Goal: Information Seeking & Learning: Check status

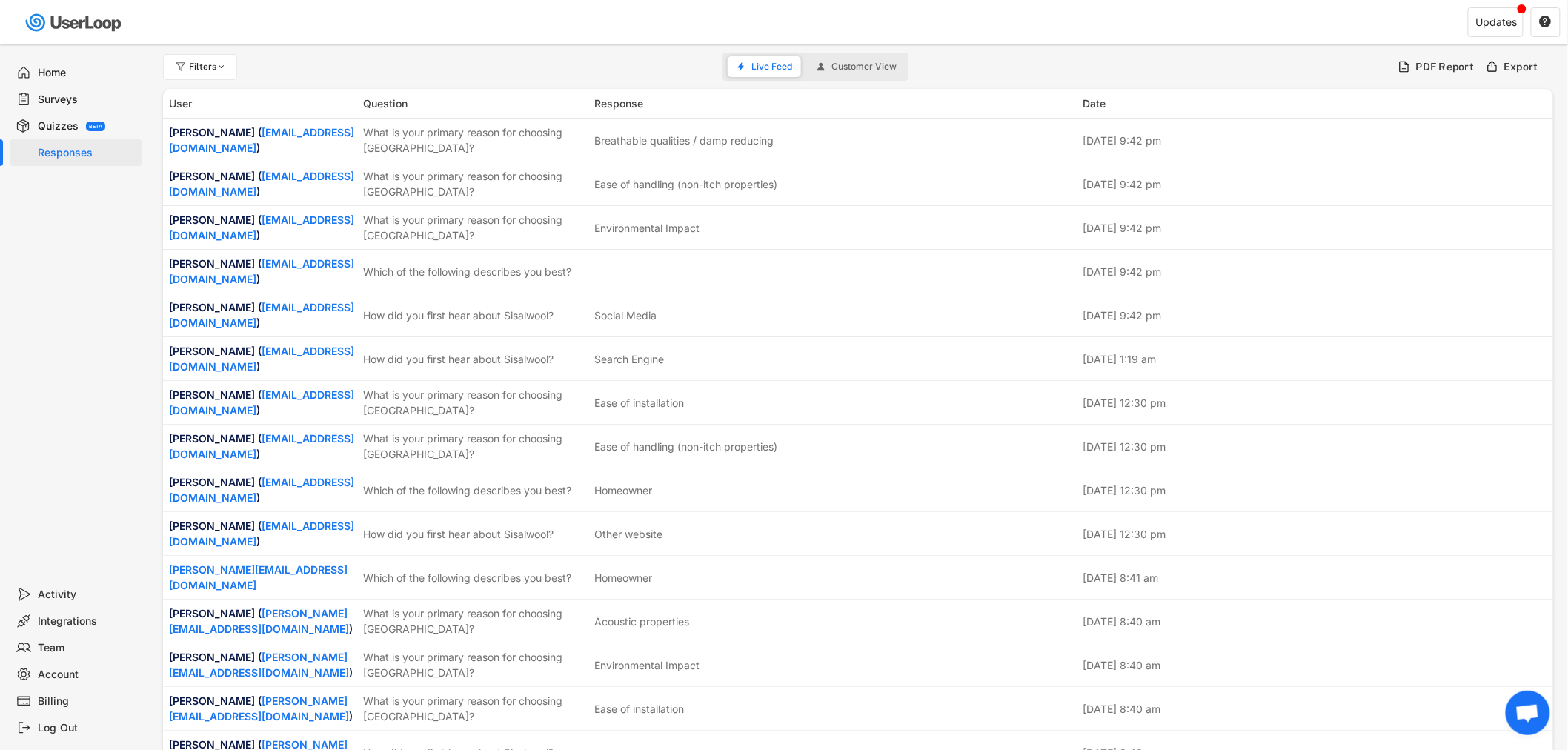
click at [52, 93] on div "Surveys" at bounding box center [87, 100] width 98 height 14
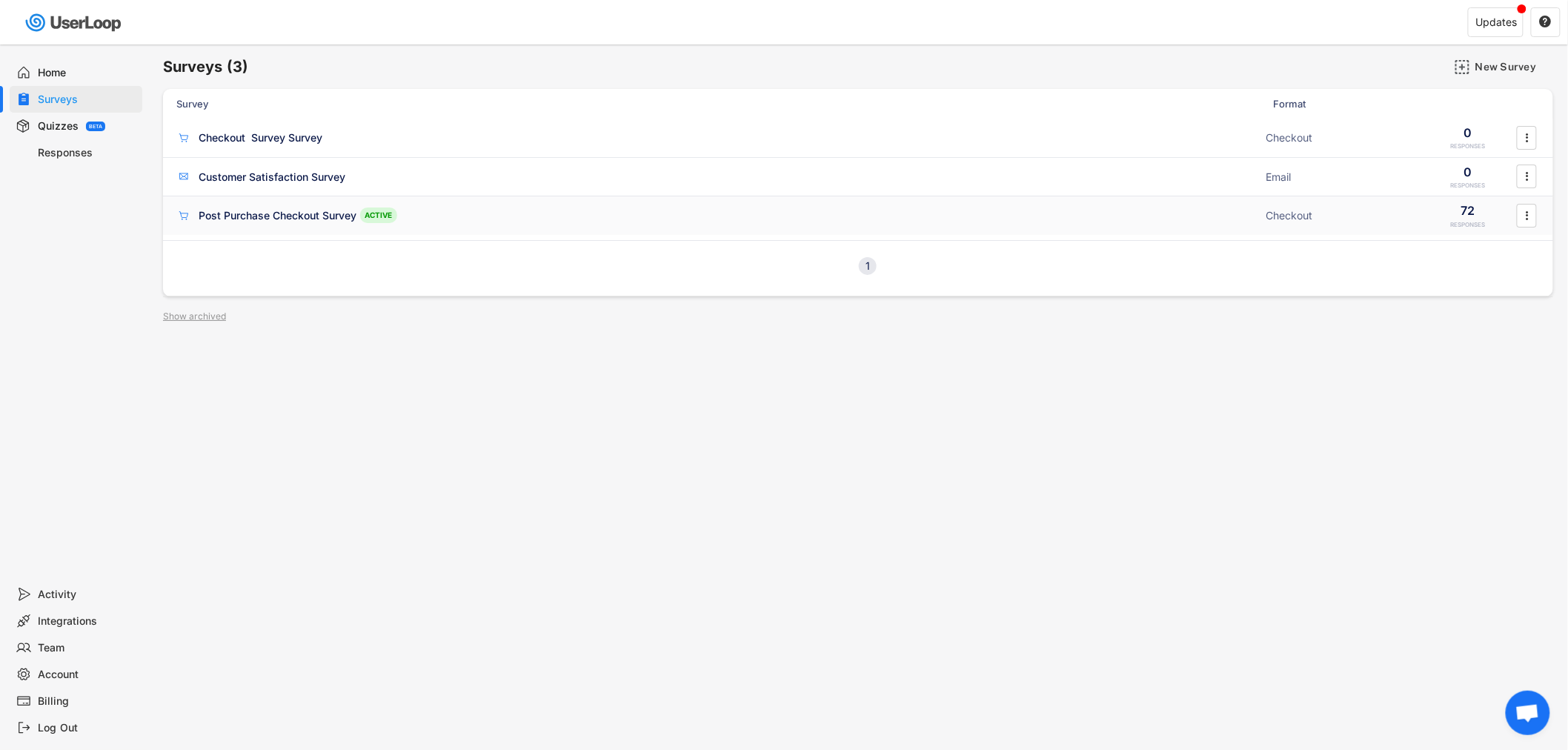
click at [277, 212] on div "Post Purchase Checkout Survey" at bounding box center [277, 216] width 158 height 15
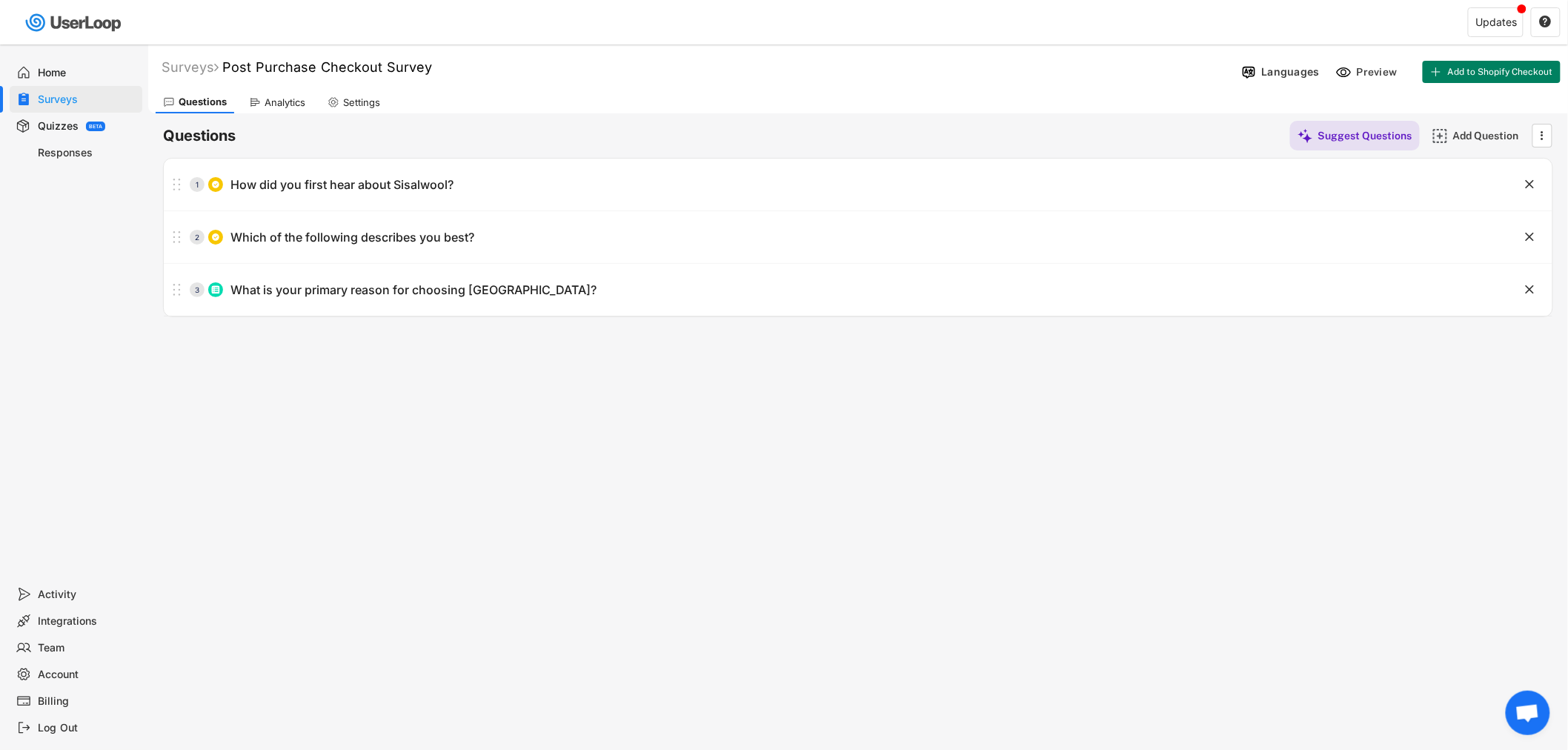
click at [366, 102] on div "Settings" at bounding box center [361, 103] width 37 height 13
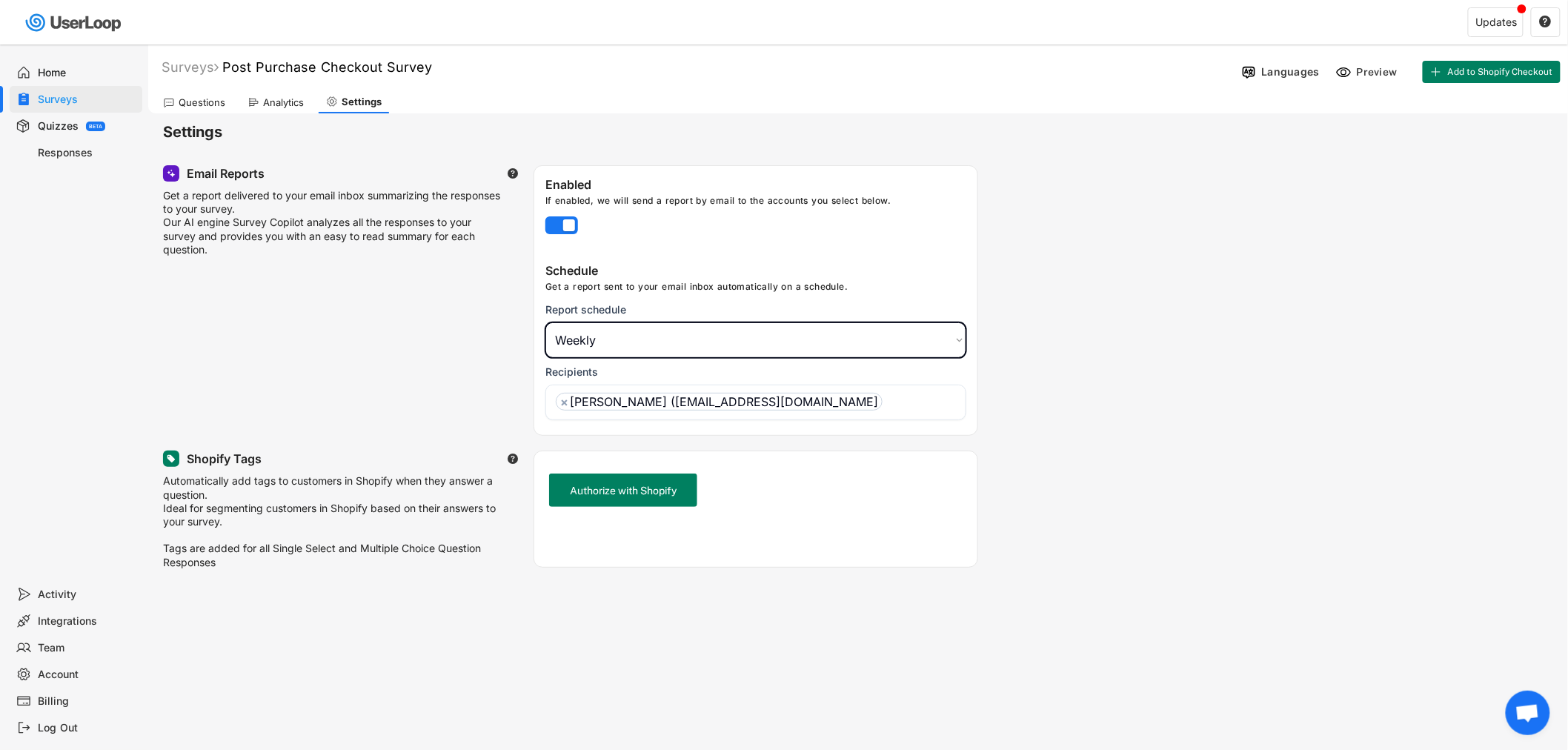
click at [957, 341] on select "Choose an option Daily Weekly Monthly" at bounding box center [756, 339] width 421 height 35
click at [1026, 316] on div "Email Reports  Get a report delivered to your email inbox summarizing the resp…" at bounding box center [859, 300] width 1390 height 270
click at [249, 247] on div "Get a report delivered to your email inbox summarizing the responses to your su…" at bounding box center [333, 223] width 341 height 67
click at [193, 100] on div "Questions" at bounding box center [202, 103] width 46 height 13
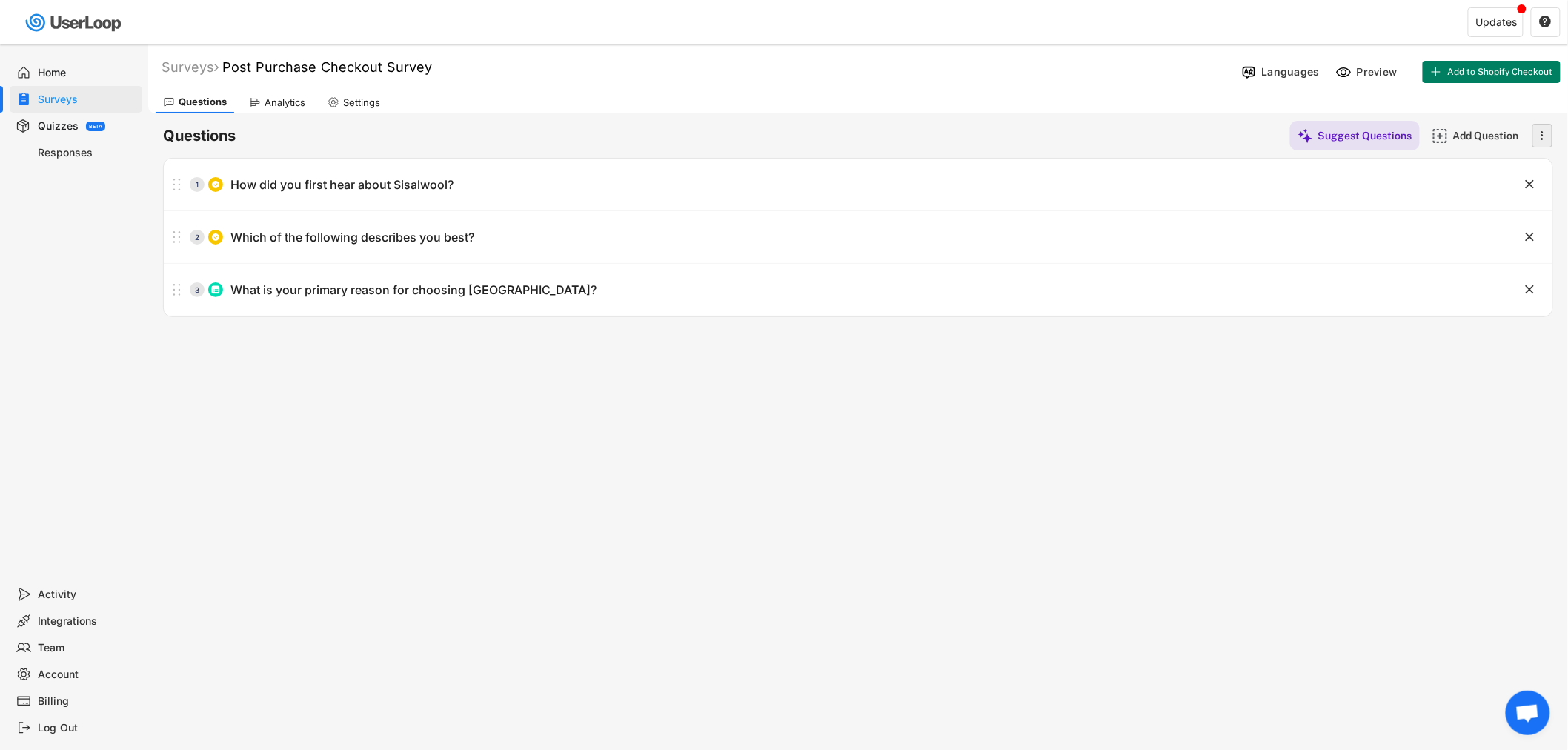
click at [1547, 132] on icon "" at bounding box center [1542, 136] width 15 height 22
click at [853, 117] on div "Questions Suggest Questions Add Question  No questions yet Add some questions …" at bounding box center [859, 215] width 1390 height 204
click at [1438, 73] on icon at bounding box center [1436, 72] width 12 height 12
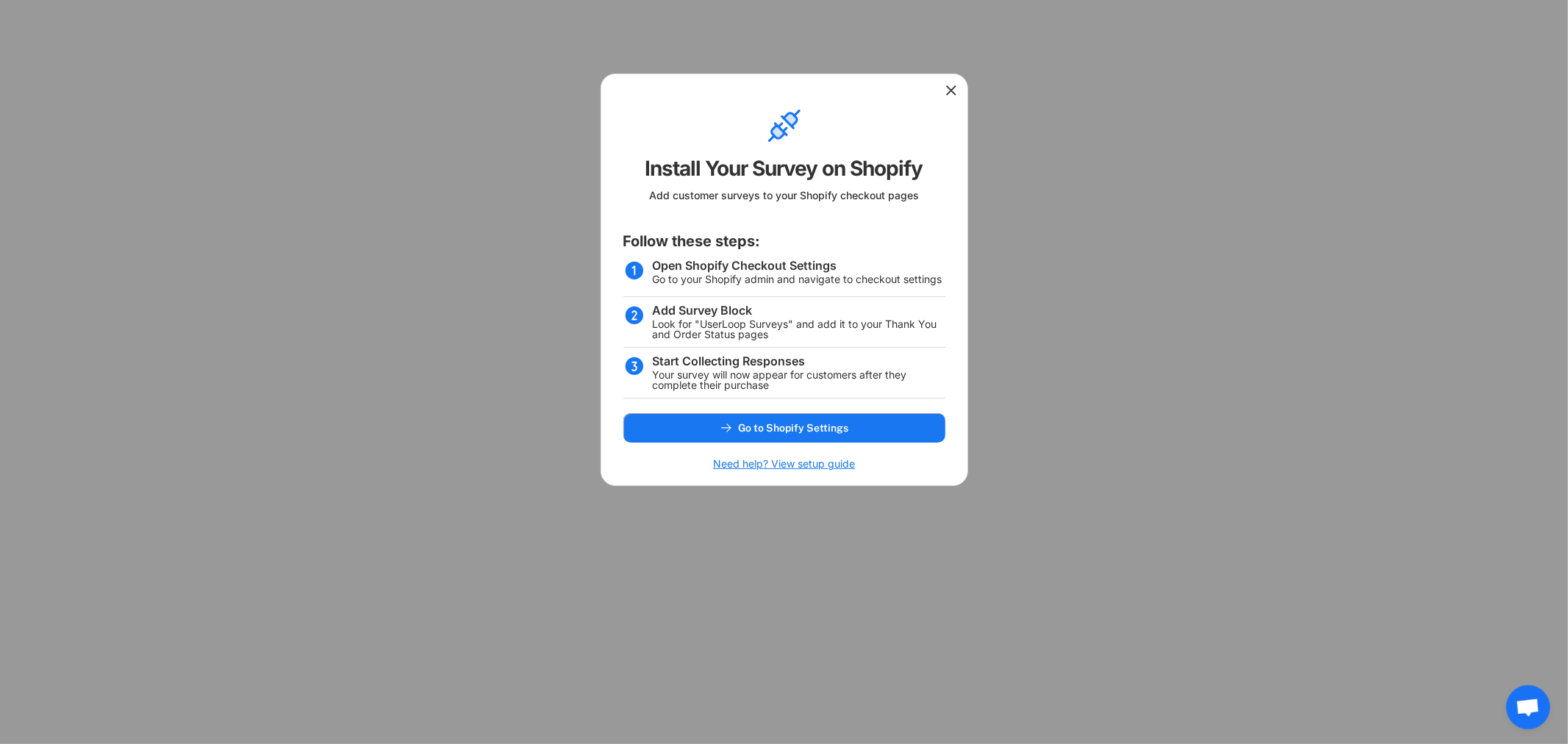
click at [953, 87] on use at bounding box center [951, 91] width 15 height 15
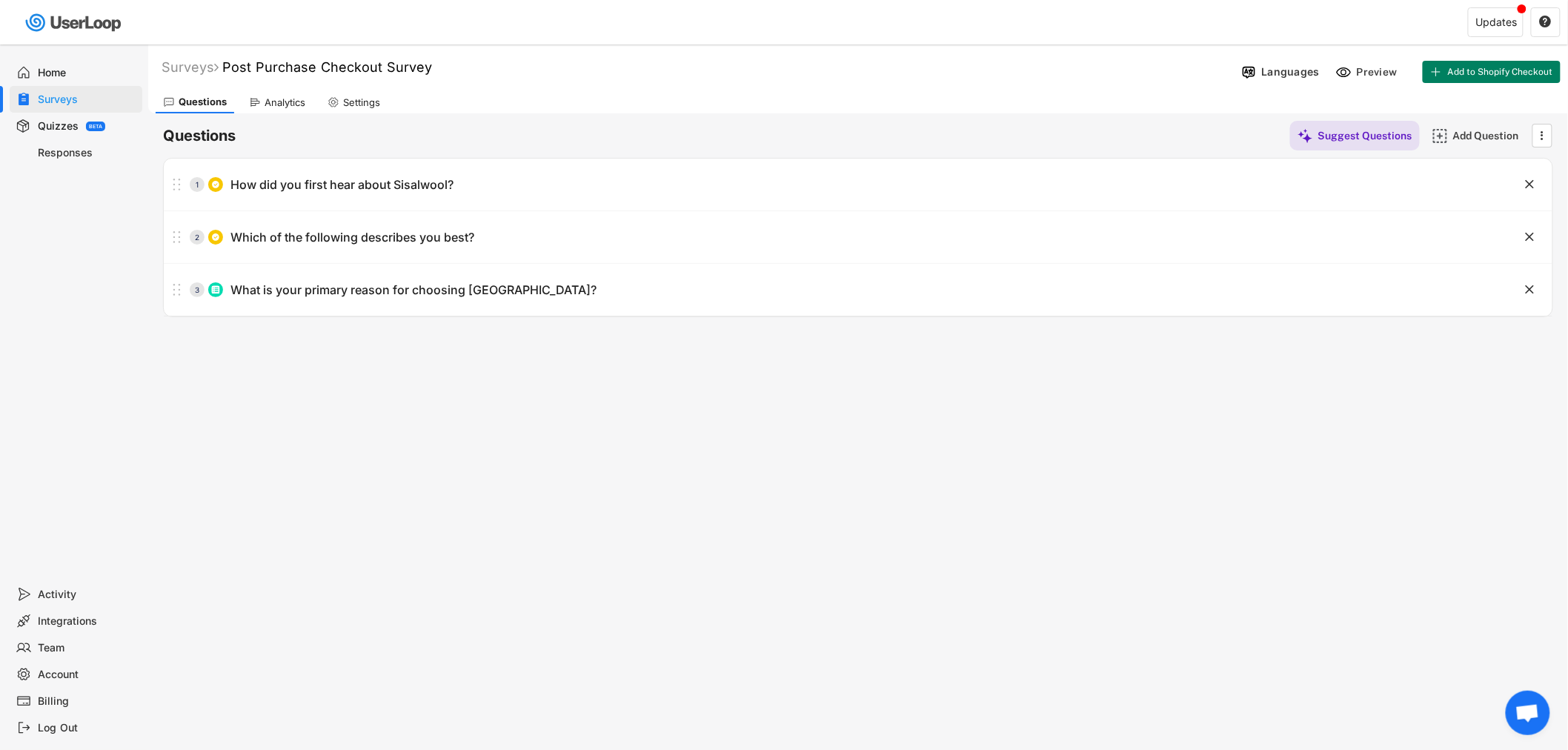
click at [38, 70] on div "Home" at bounding box center [87, 73] width 98 height 14
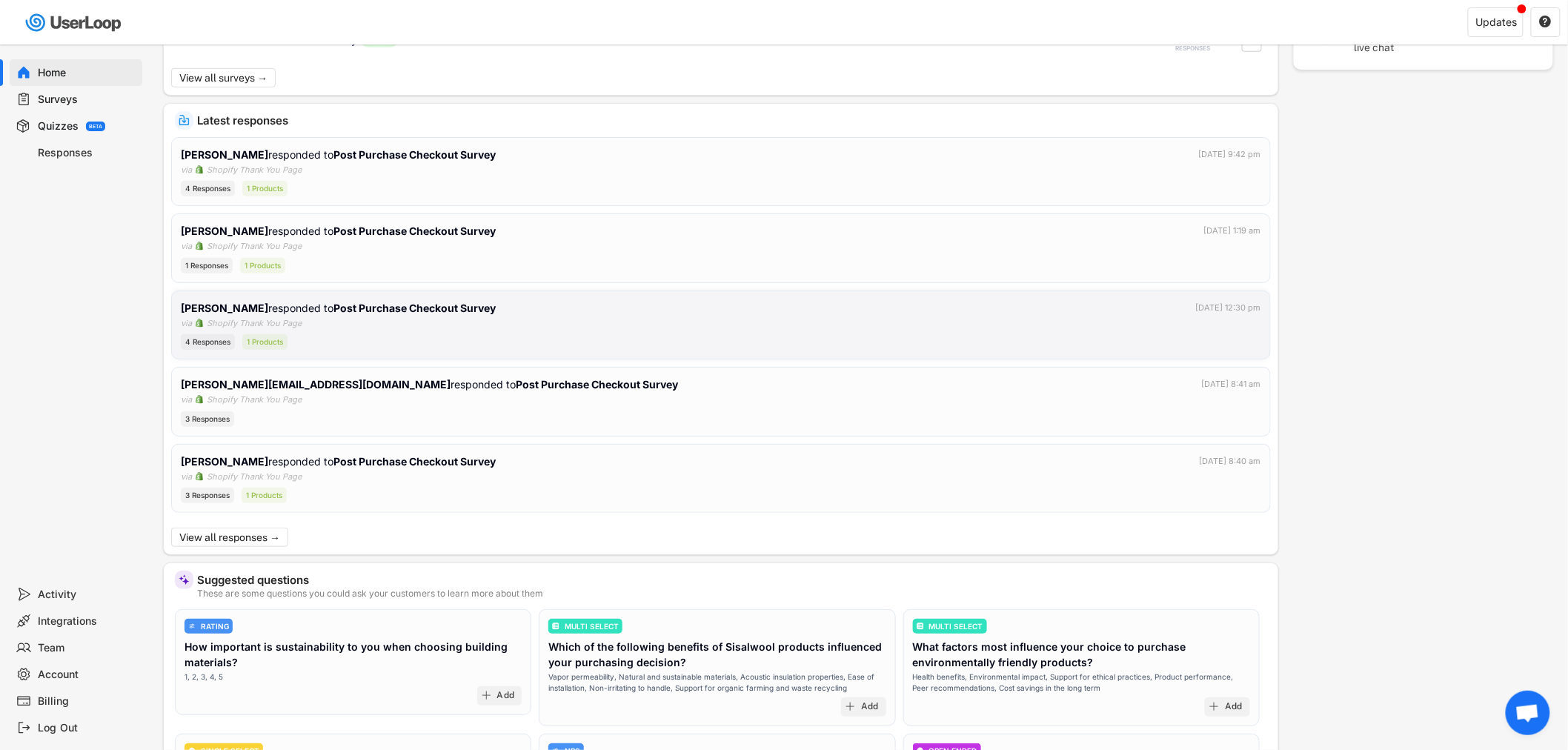
scroll to position [329, 0]
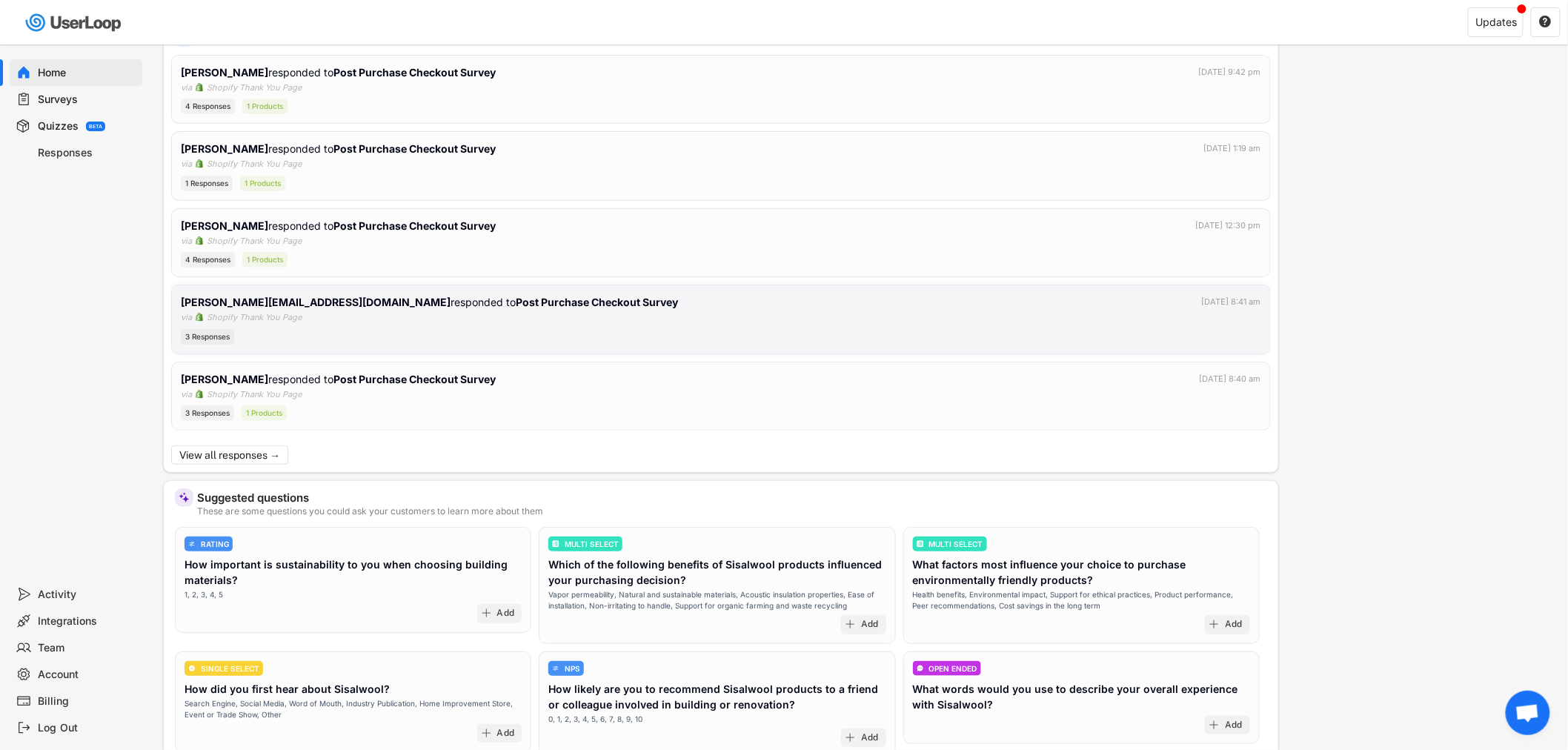
click at [739, 311] on div "[PERSON_NAME][EMAIL_ADDRESS][DOMAIN_NAME] responded to Post Purchase Checkout S…" at bounding box center [721, 319] width 1080 height 50
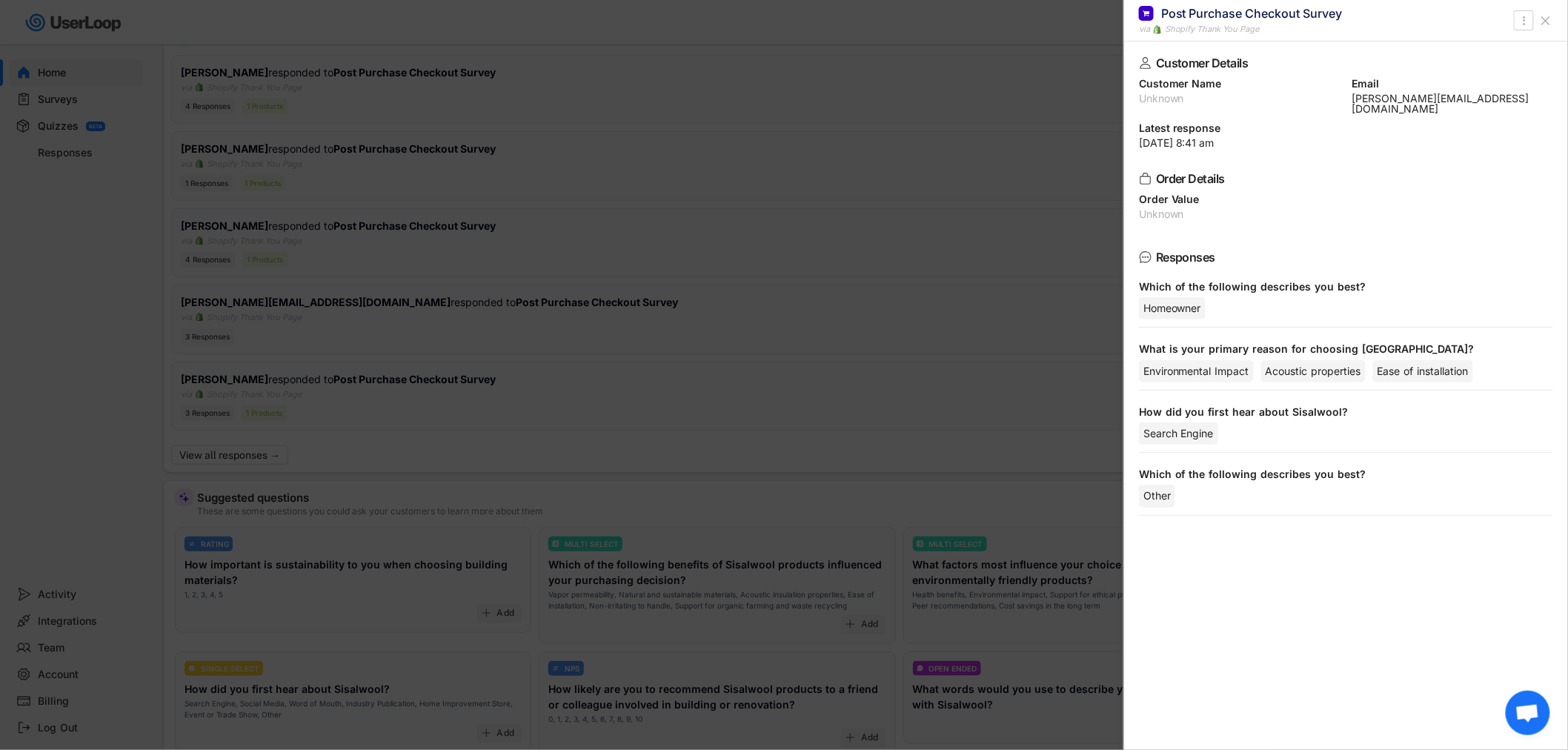
click at [1546, 17] on icon at bounding box center [1546, 21] width 15 height 15
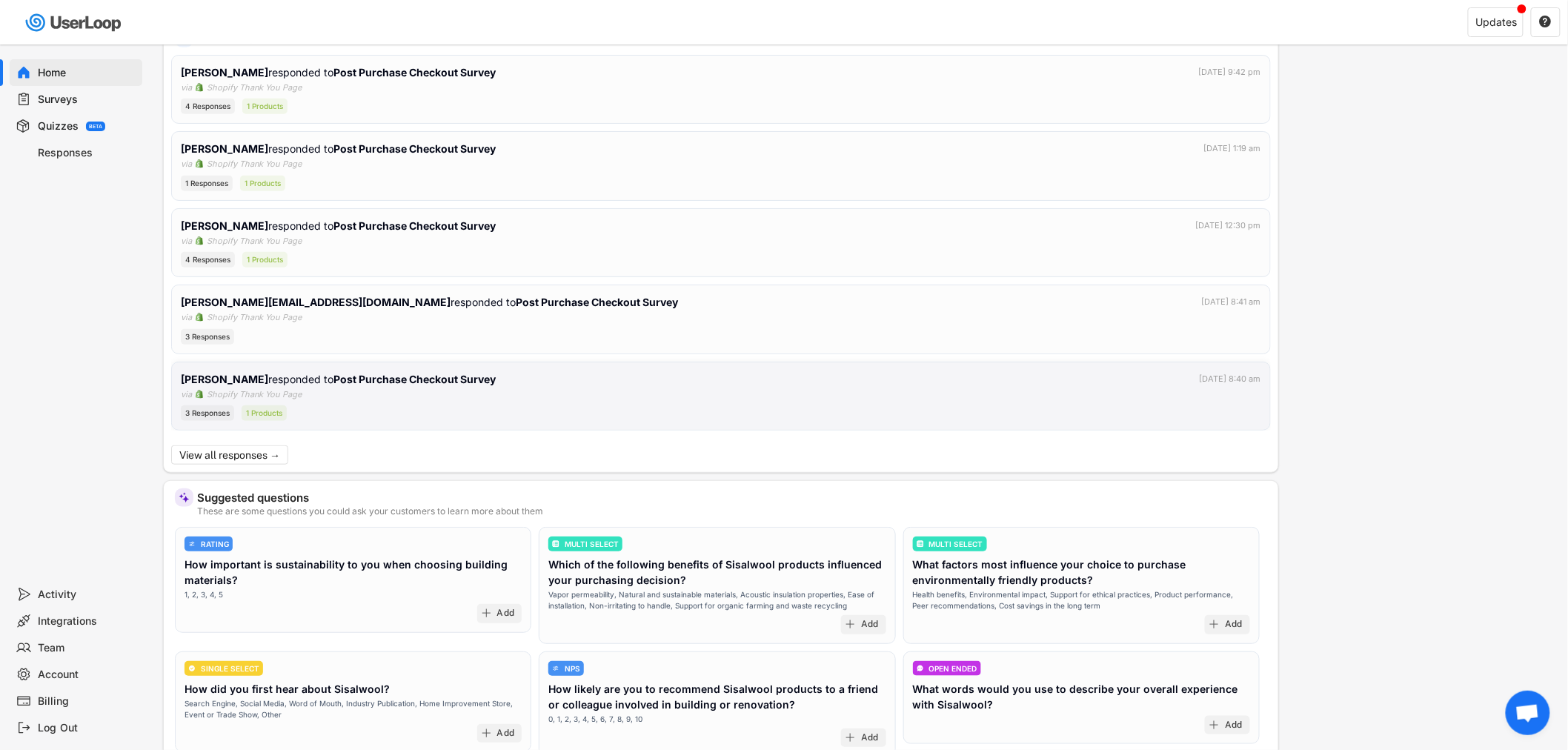
click at [611, 412] on div "3 Responses 1 Products" at bounding box center [721, 413] width 1080 height 16
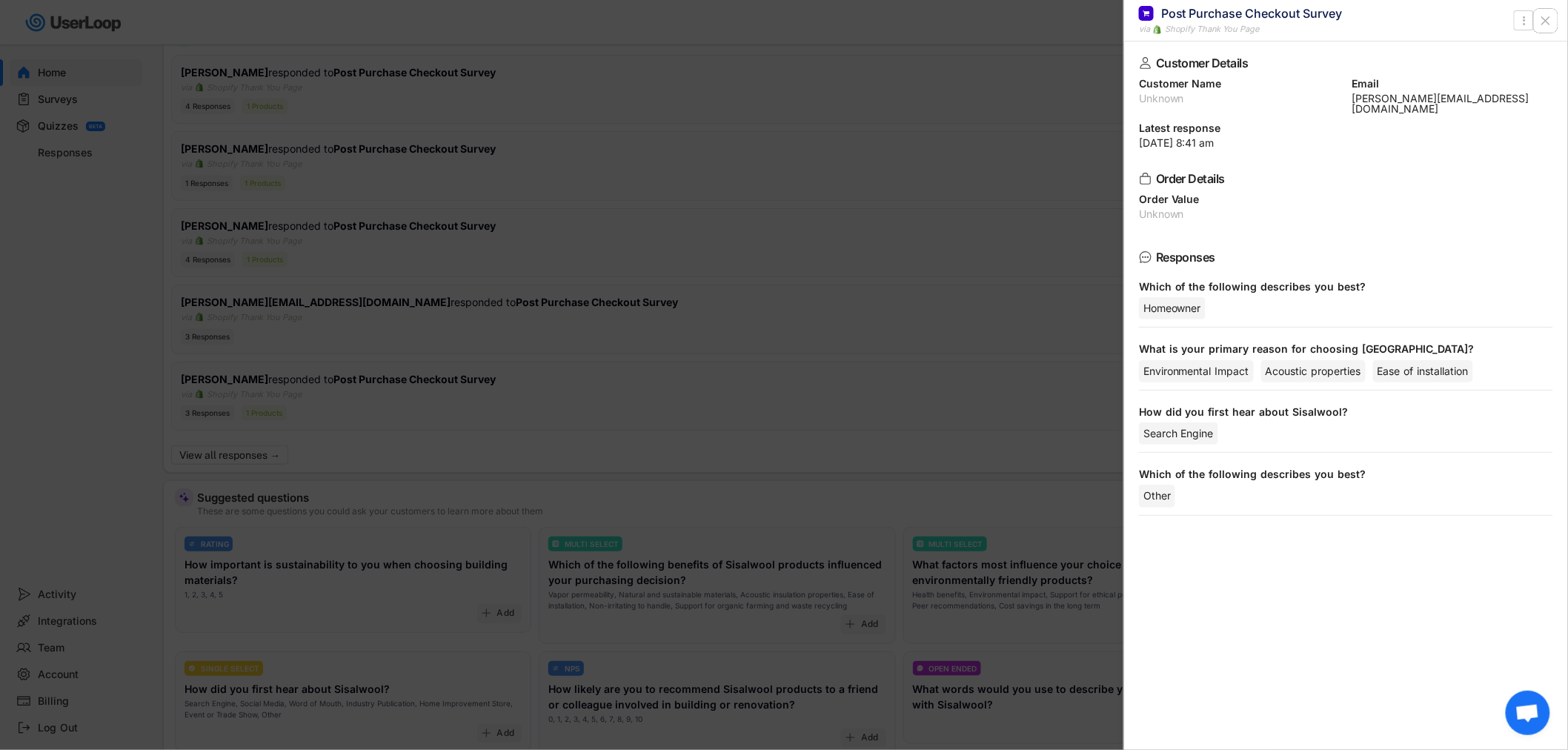
click at [1549, 19] on icon at bounding box center [1546, 21] width 15 height 15
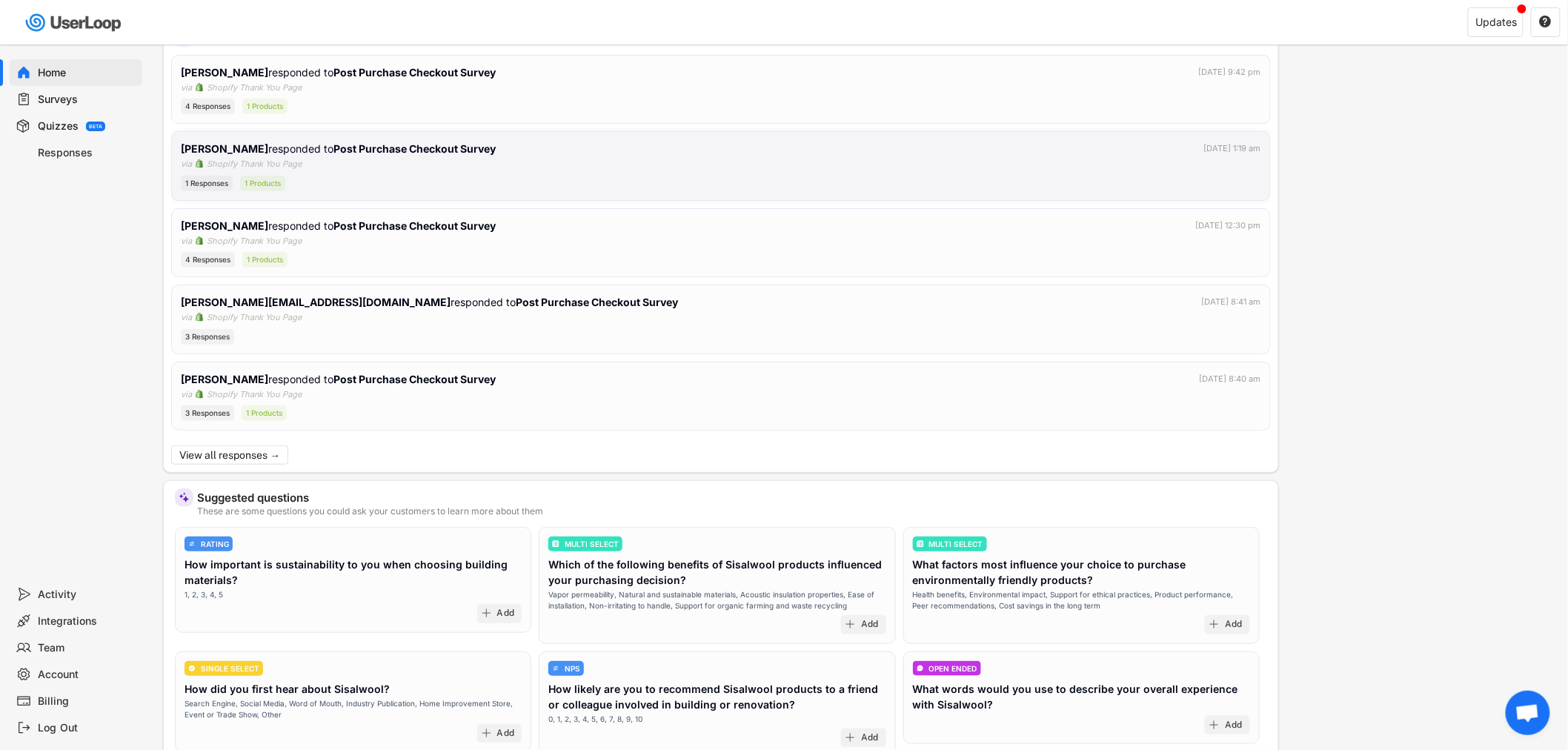
click at [397, 164] on div "[PERSON_NAME] responded to Post Purchase Checkout Survey [DATE] 1:19 am via Sho…" at bounding box center [721, 166] width 1080 height 50
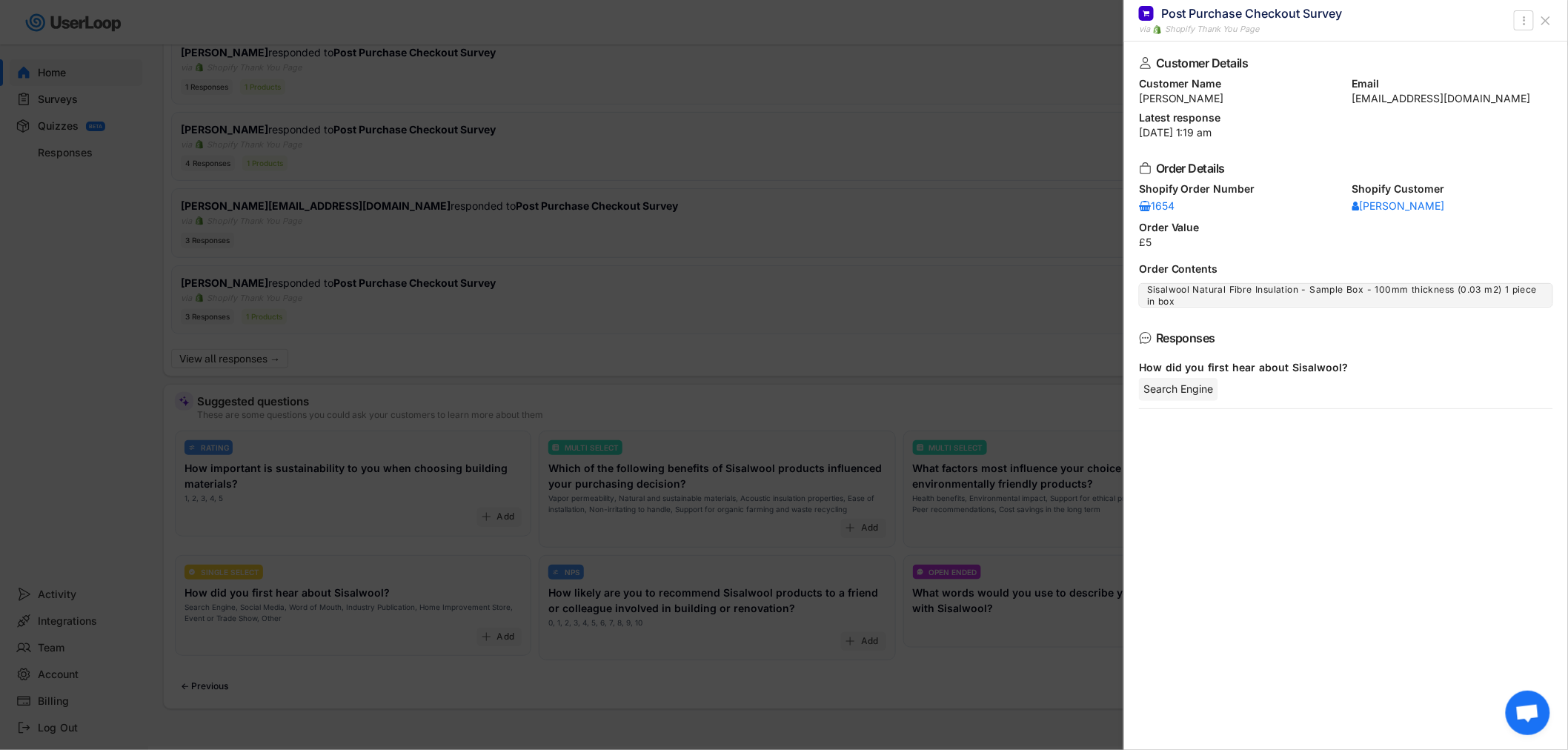
scroll to position [386, 0]
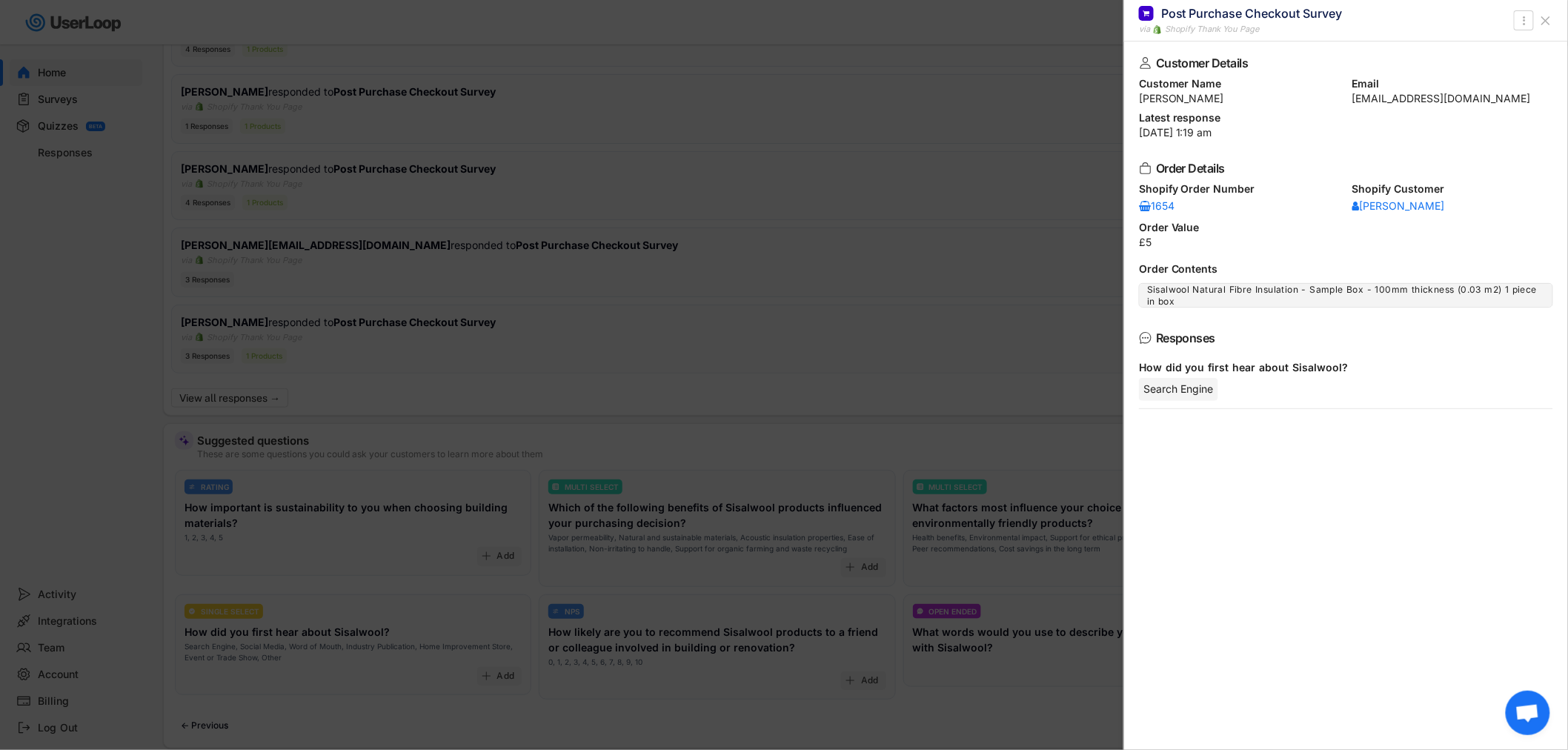
click at [1551, 20] on icon at bounding box center [1546, 21] width 15 height 15
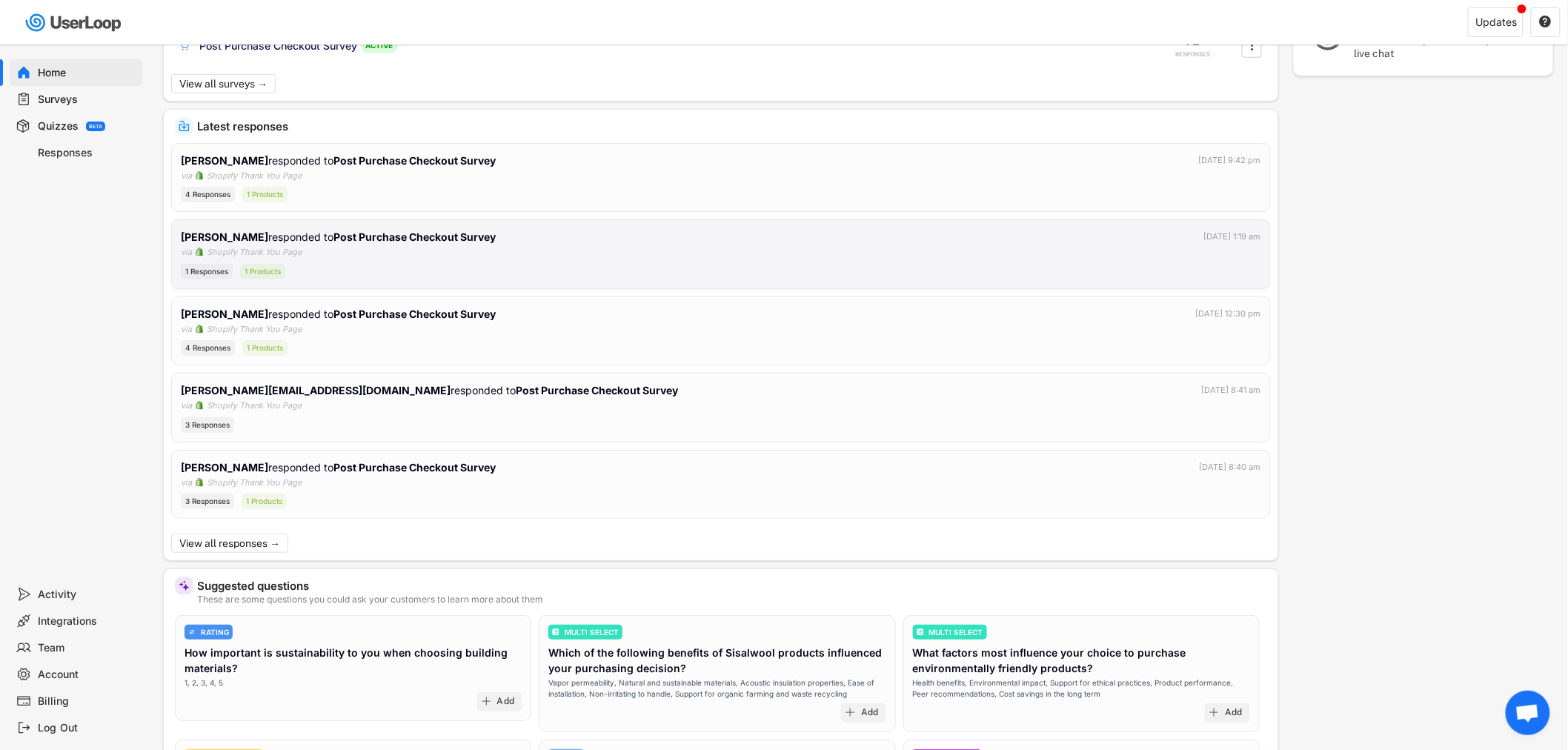
scroll to position [221, 0]
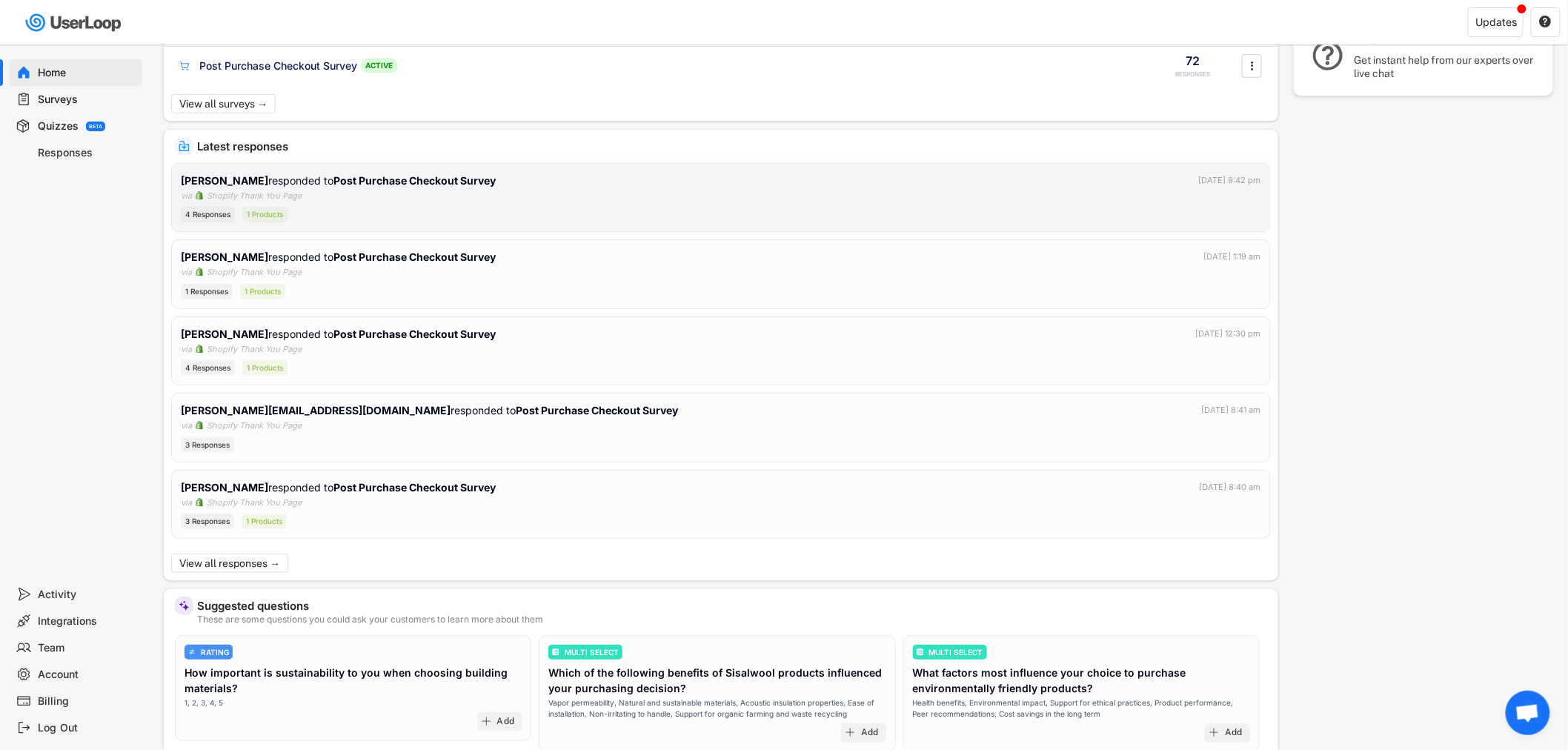
click at [516, 218] on div "4 Responses 1 Products" at bounding box center [721, 214] width 1080 height 16
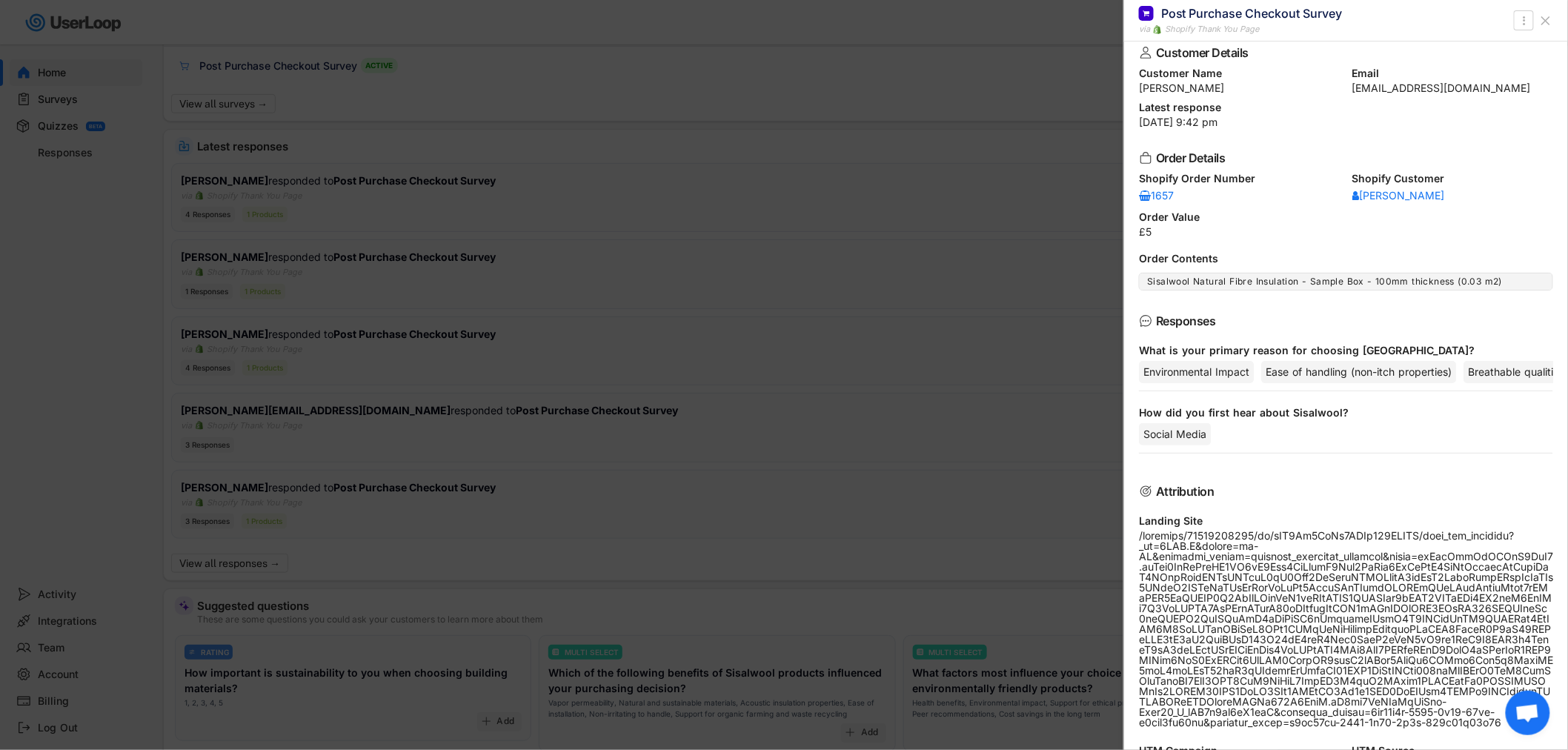
scroll to position [0, 0]
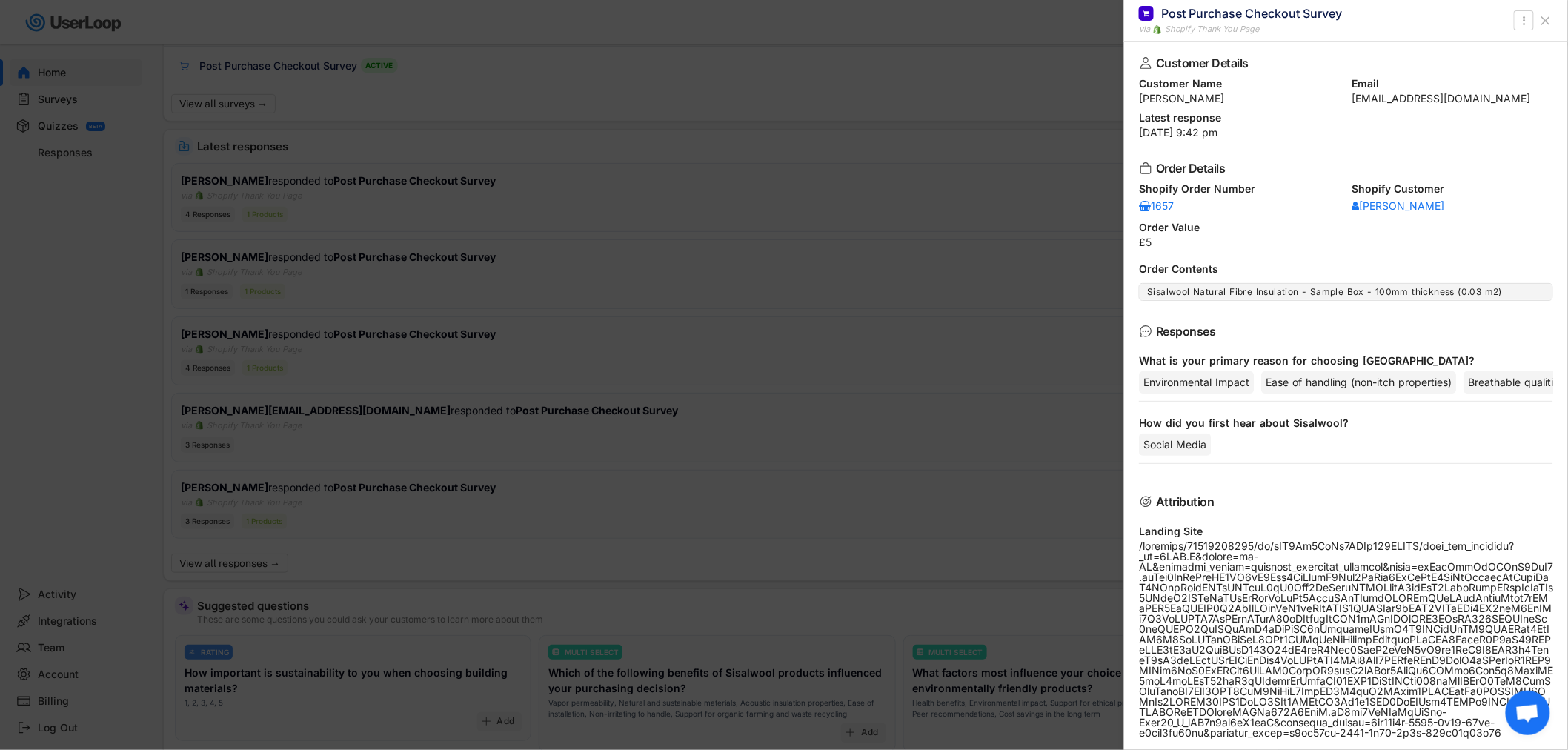
click at [685, 100] on div at bounding box center [784, 375] width 1568 height 750
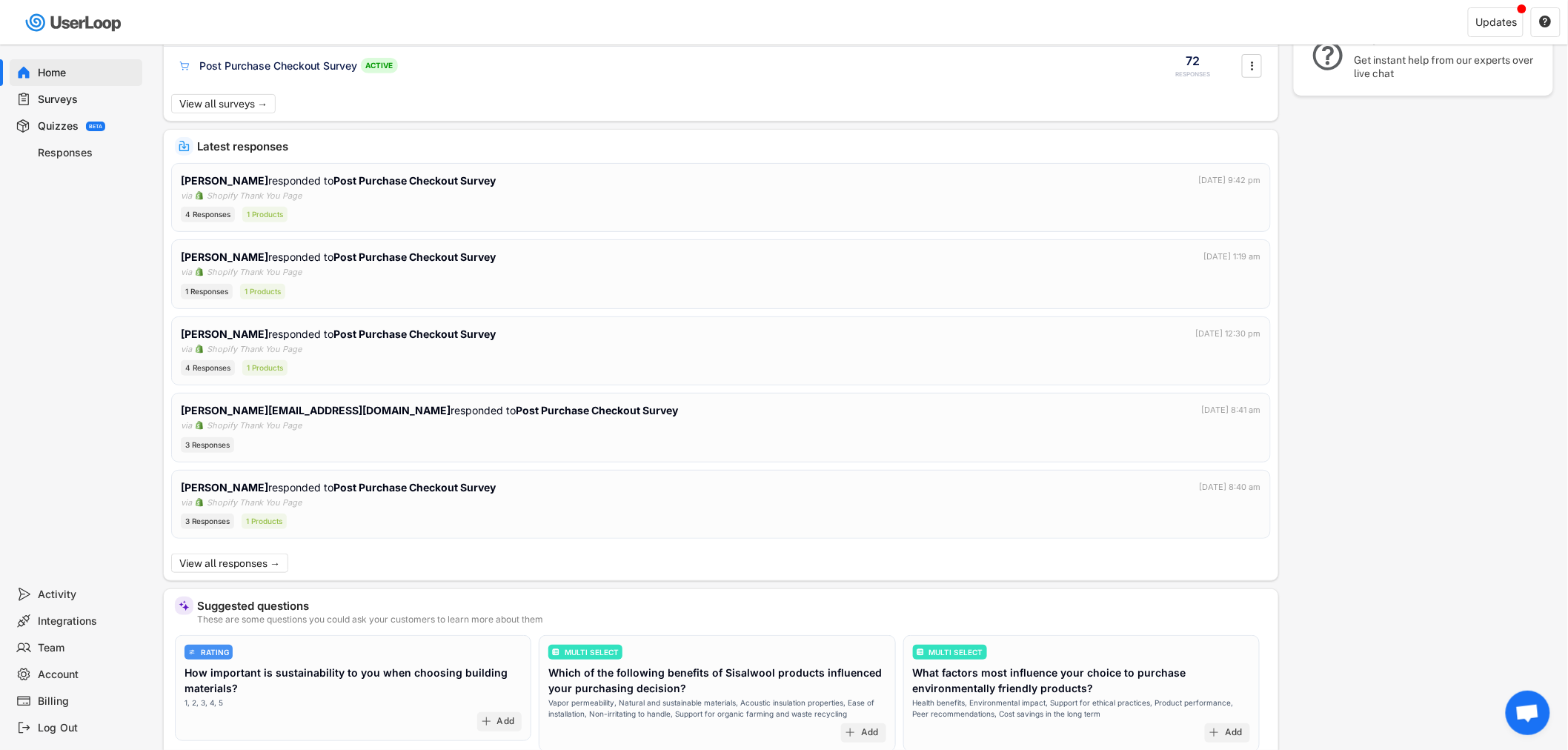
click at [697, 100] on div "Your surveys Checkout Survey Survey 0 RESPONSES  Customer Satisfaction Survey …" at bounding box center [721, 28] width 1115 height 185
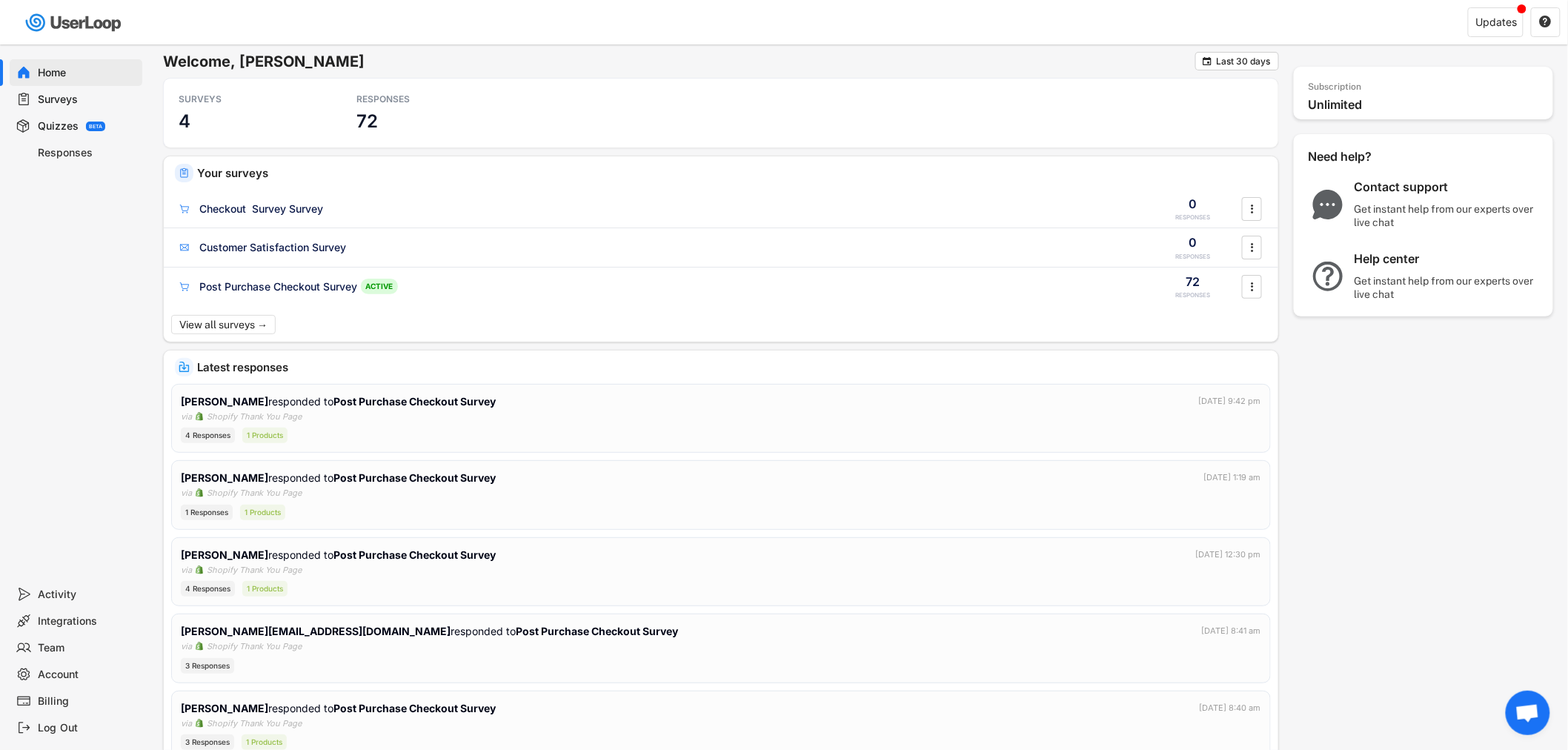
click at [745, 59] on h6 "Welcome, [PERSON_NAME]" at bounding box center [679, 61] width 1032 height 19
